Goal: Contribute content: Contribute content

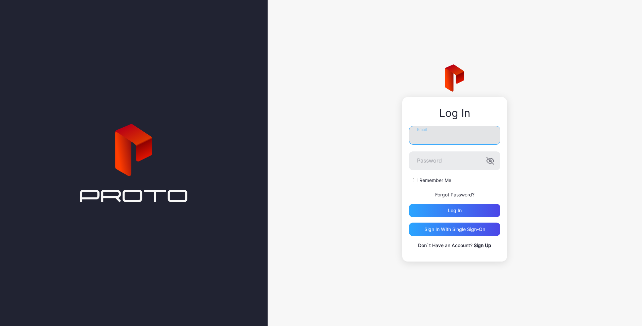
click at [440, 136] on input "Email" at bounding box center [454, 135] width 91 height 19
click at [409, 204] on button "Log in" at bounding box center [454, 210] width 91 height 13
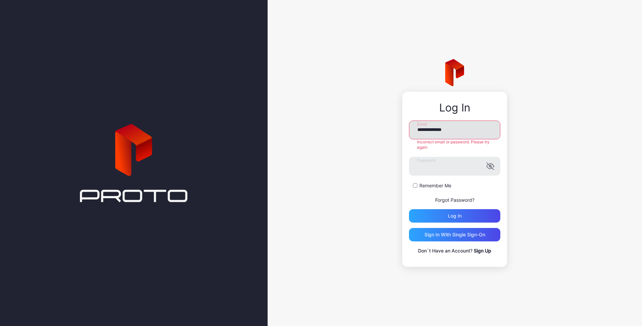
click at [450, 126] on input "**********" at bounding box center [454, 129] width 91 height 19
type input "**********"
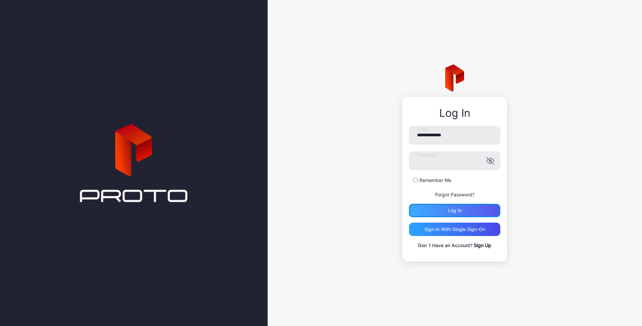
click at [451, 213] on div "Log in" at bounding box center [455, 210] width 14 height 5
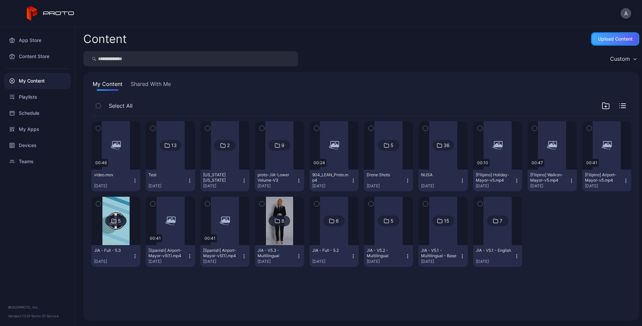
click at [598, 38] on div "Upload Content" at bounding box center [615, 38] width 35 height 5
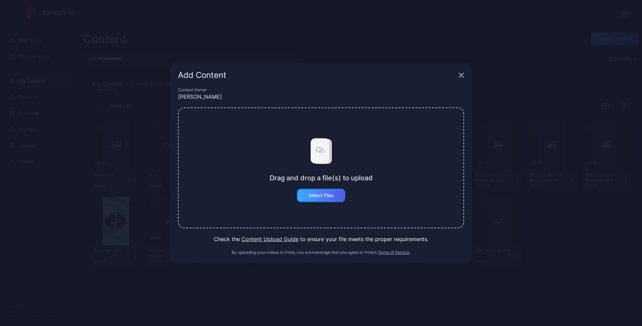
click at [327, 195] on div "Select Files" at bounding box center [320, 195] width 25 height 5
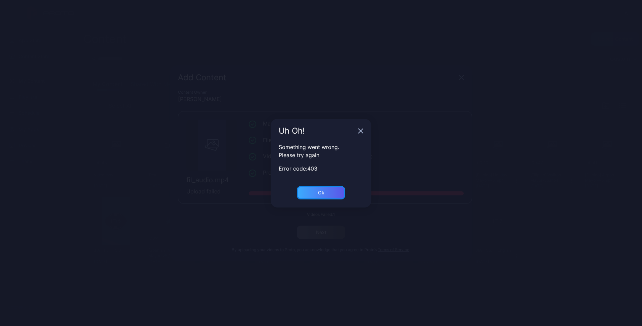
click at [316, 193] on div "Ok" at bounding box center [321, 192] width 48 height 13
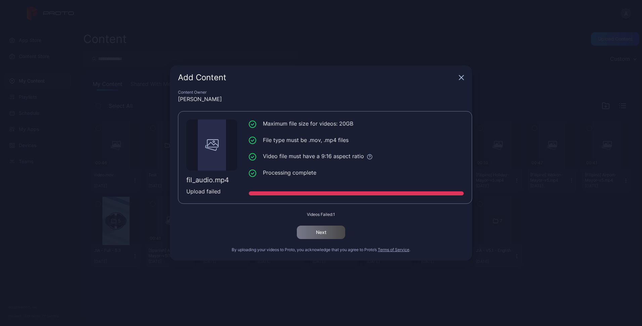
click at [460, 78] on icon "button" at bounding box center [460, 77] width 5 height 5
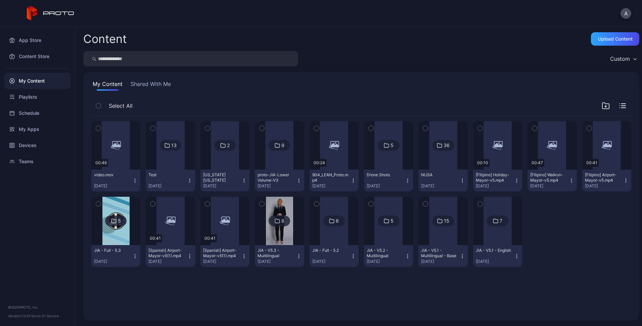
click at [267, 213] on img at bounding box center [279, 221] width 27 height 48
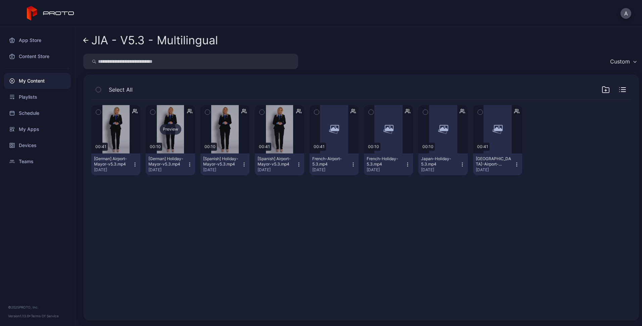
click at [176, 129] on div "Preview" at bounding box center [170, 129] width 21 height 11
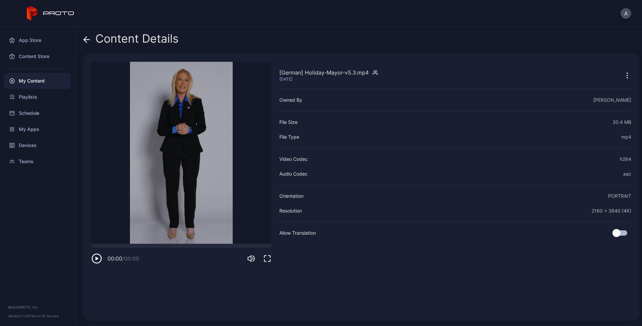
click at [151, 163] on video "Sorry, your browser doesn‘t support embedded videos" at bounding box center [181, 153] width 180 height 182
click at [86, 36] on icon at bounding box center [86, 39] width 7 height 7
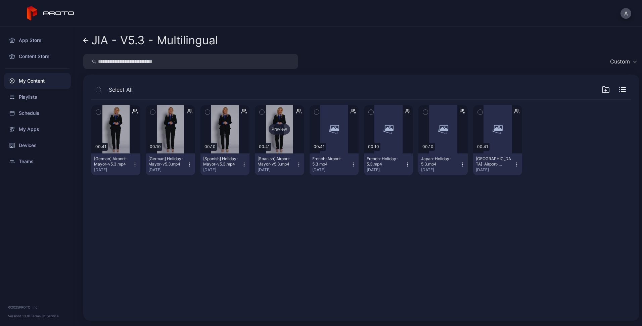
click at [275, 127] on div "Preview" at bounding box center [278, 129] width 21 height 11
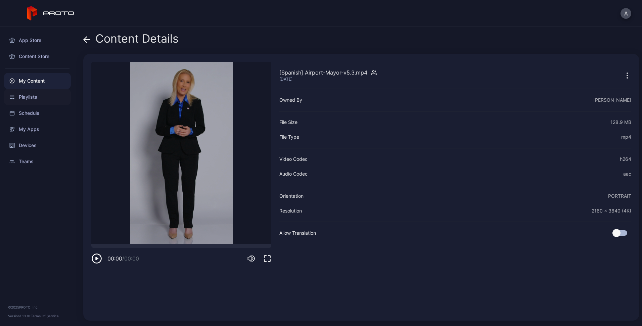
click at [38, 96] on div "Playlists" at bounding box center [37, 97] width 67 height 16
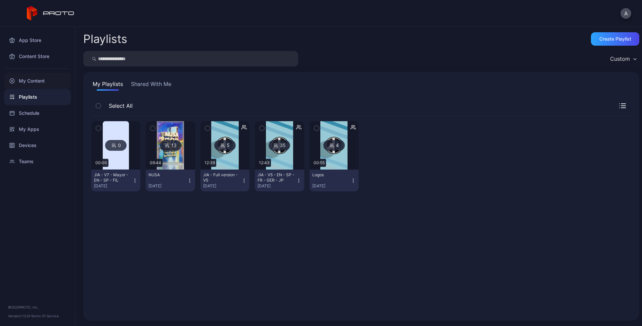
click at [38, 78] on div "My Content" at bounding box center [37, 81] width 67 height 16
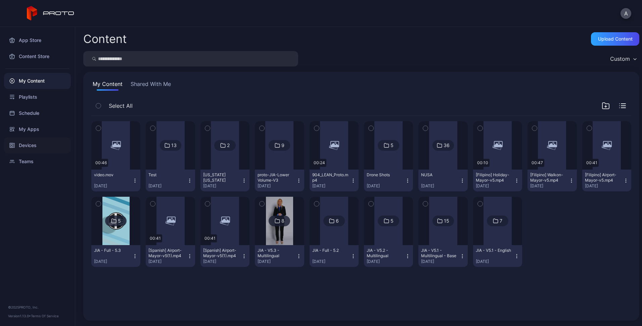
click at [39, 146] on div "Devices" at bounding box center [37, 145] width 67 height 16
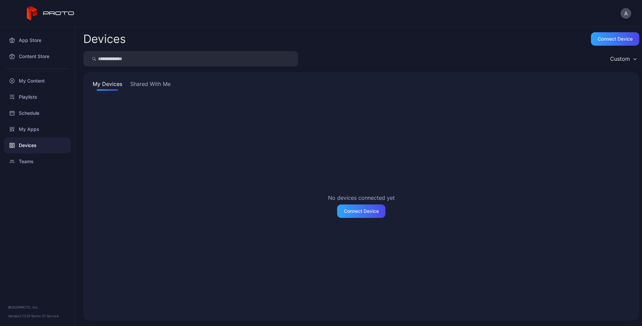
click at [145, 83] on button "Shared With Me" at bounding box center [150, 85] width 43 height 11
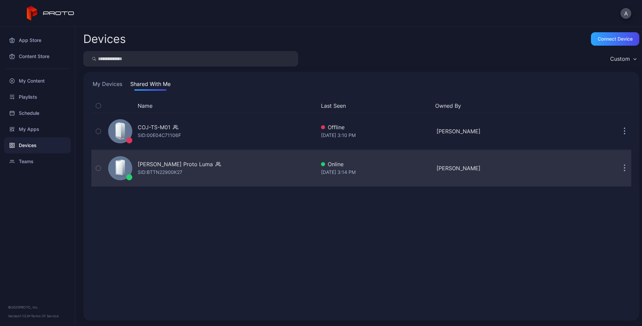
click at [191, 168] on div "Evan Scott's Proto Luma SID: BTTN22900K27" at bounding box center [179, 168] width 83 height 16
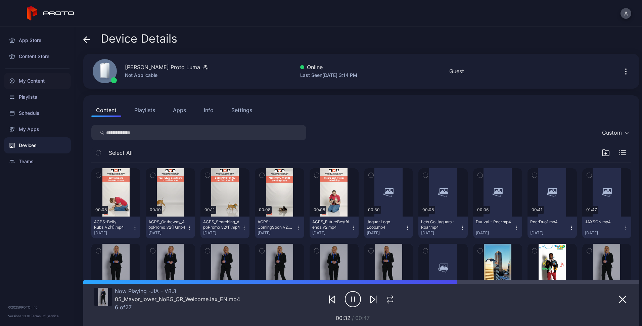
click at [26, 83] on div "My Content" at bounding box center [37, 81] width 67 height 16
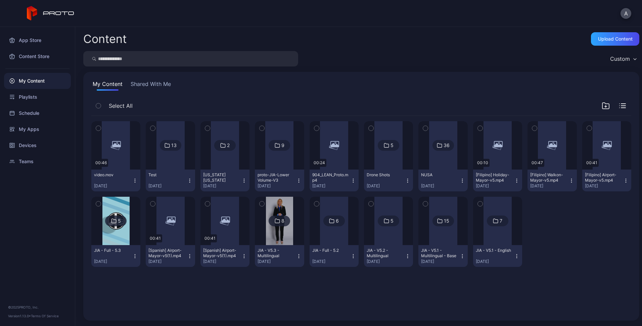
click at [155, 84] on button "Shared With Me" at bounding box center [150, 85] width 43 height 11
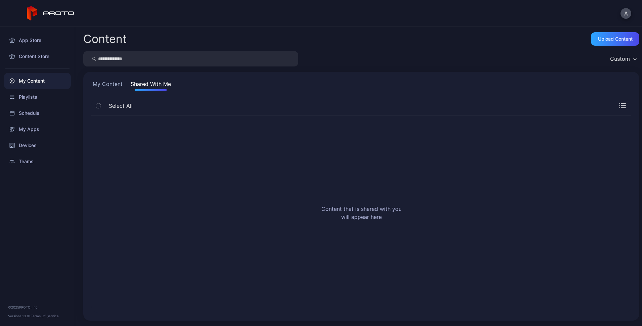
click at [108, 83] on button "My Content" at bounding box center [107, 85] width 33 height 11
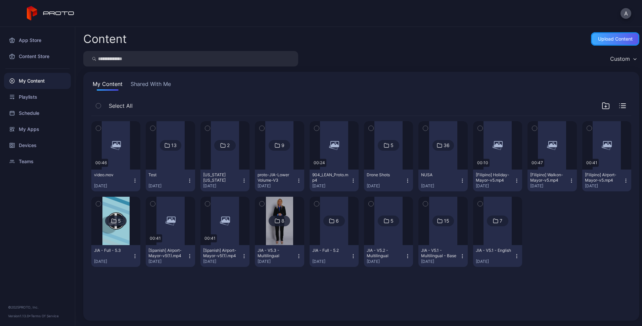
click at [600, 39] on div "Upload Content" at bounding box center [615, 38] width 35 height 5
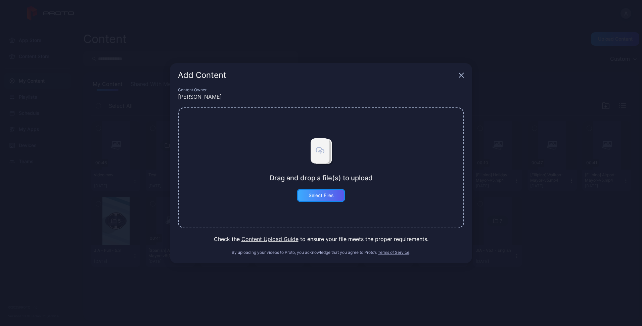
click at [330, 201] on div "Select Files" at bounding box center [321, 195] width 48 height 13
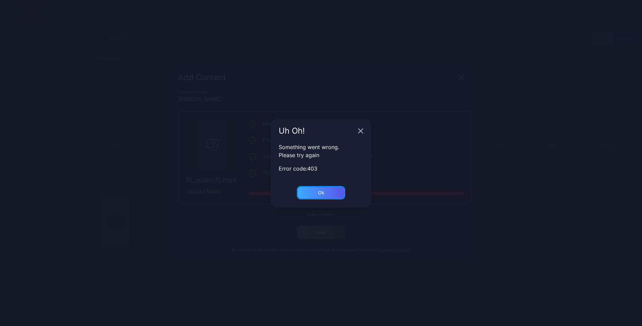
click at [322, 198] on div "Ok" at bounding box center [321, 192] width 48 height 13
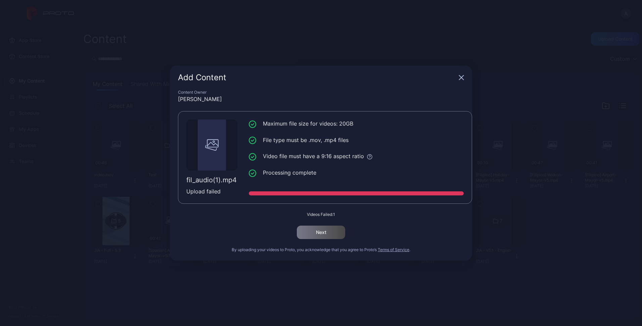
click at [320, 63] on div "Add Content Content Owner [PERSON_NAME] fil_audio(1).mp4 Upload failed Maximum …" at bounding box center [321, 163] width 642 height 326
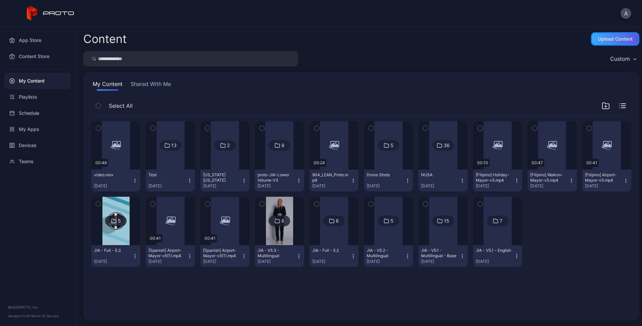
click at [598, 42] on div "Upload Content" at bounding box center [615, 38] width 48 height 13
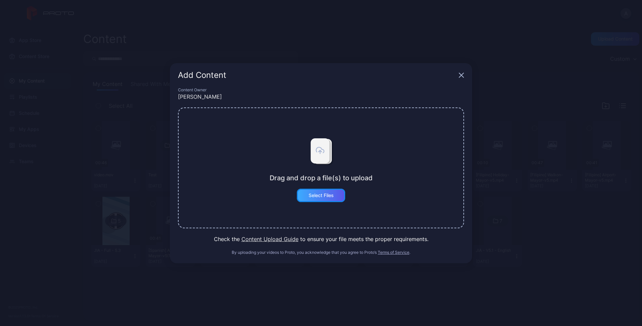
click at [319, 200] on div "Select Files" at bounding box center [321, 195] width 48 height 13
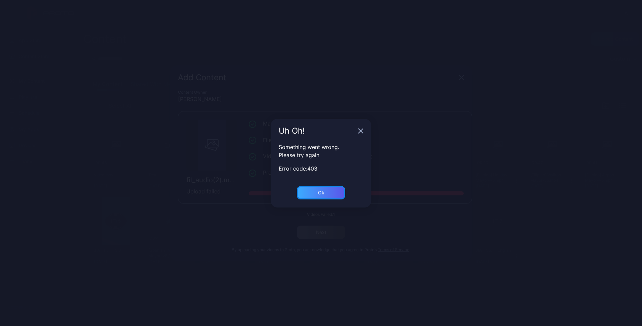
click at [336, 193] on div "Ok" at bounding box center [321, 192] width 48 height 13
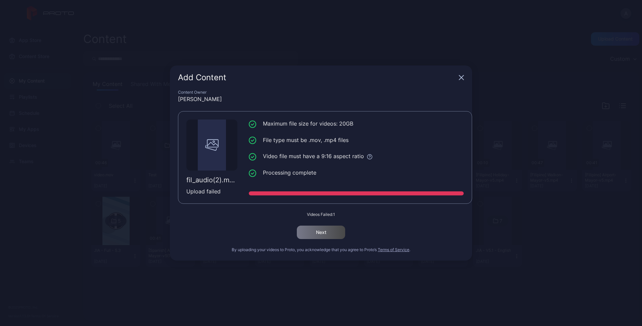
click at [458, 76] on icon "button" at bounding box center [460, 77] width 5 height 5
